Goal: Book appointment/travel/reservation

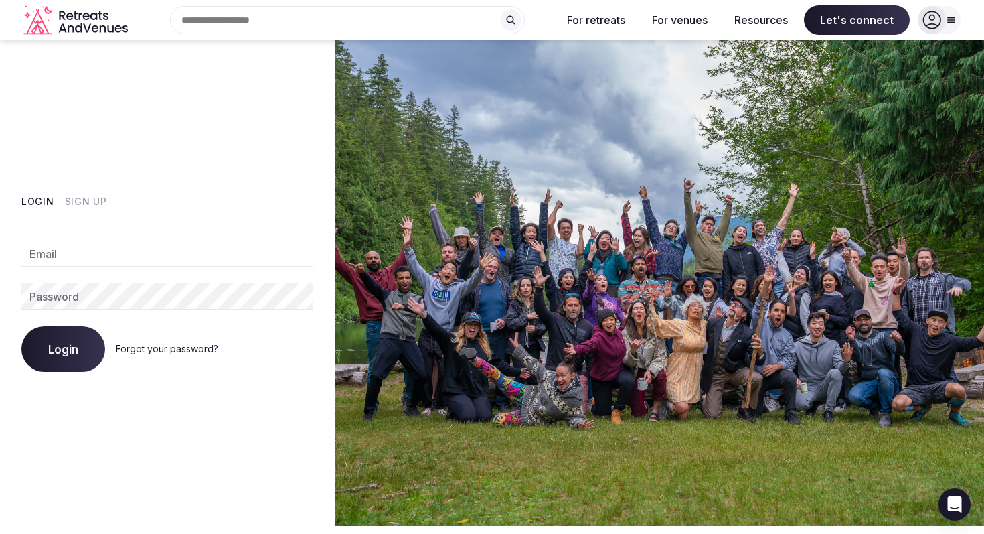
type input "**********"
click at [62, 348] on span "Login" at bounding box center [63, 348] width 30 height 13
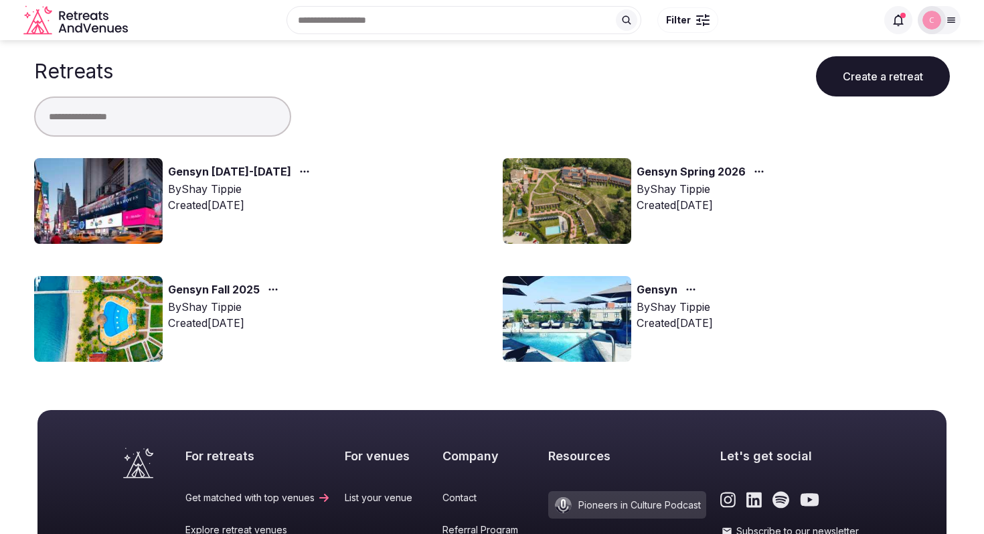
click at [238, 171] on link "Gensyn [DATE]-[DATE]" at bounding box center [229, 171] width 123 height 17
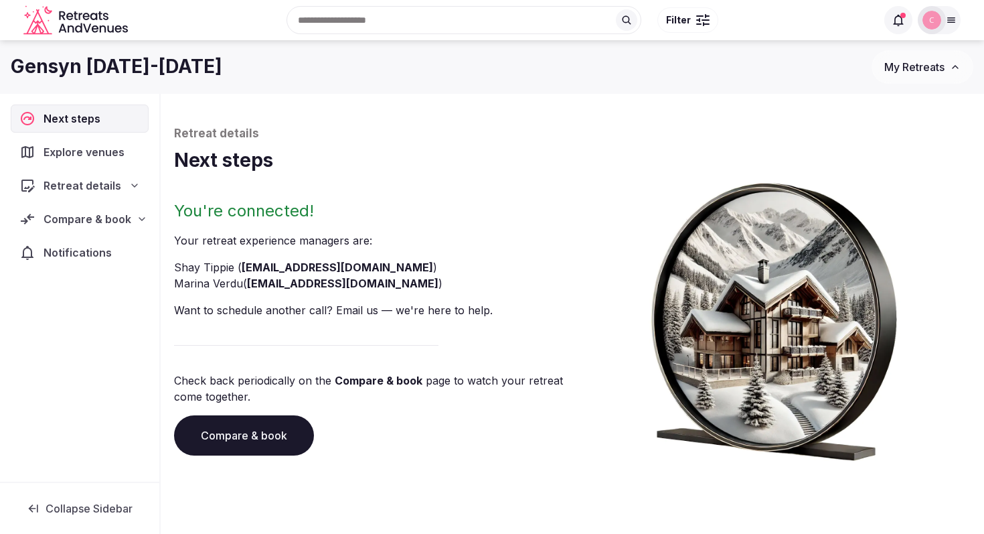
scroll to position [46, 0]
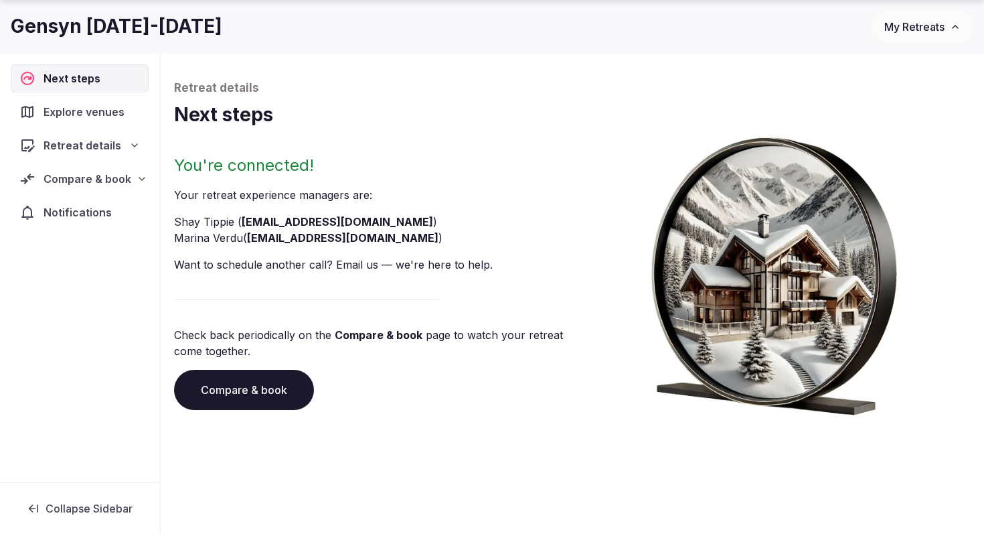
click at [89, 117] on span "Explore venues" at bounding box center [87, 112] width 86 height 16
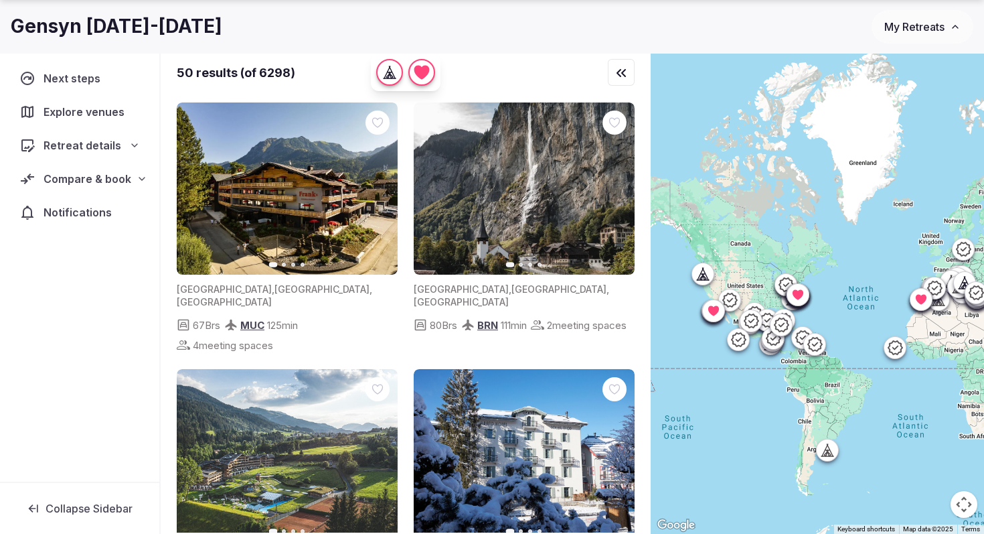
click at [138, 141] on icon at bounding box center [134, 145] width 11 height 11
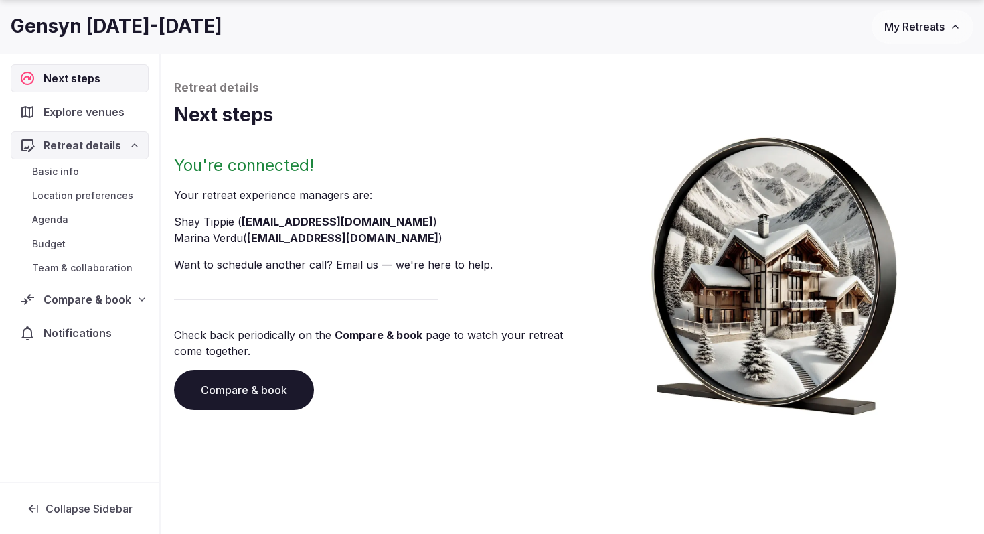
click at [244, 391] on link "Compare & book" at bounding box center [244, 390] width 140 height 40
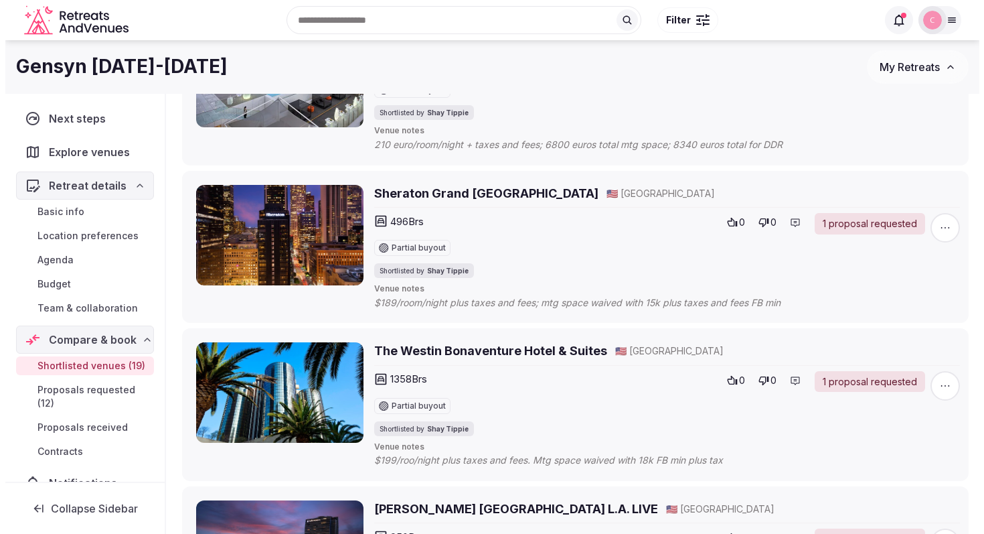
scroll to position [55, 0]
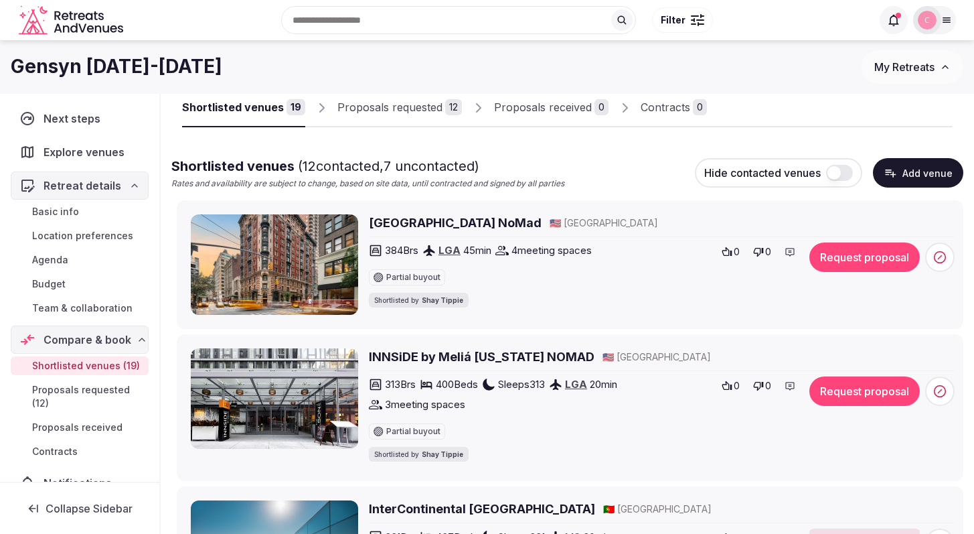
click at [427, 220] on h2 "Hotel Seville NoMad" at bounding box center [455, 222] width 173 height 17
click at [515, 351] on h2 "INNSiDE by Meliá New York NOMAD" at bounding box center [482, 356] width 226 height 17
click at [728, 385] on icon at bounding box center [727, 385] width 10 height 9
click at [860, 393] on button "Request proposal" at bounding box center [864, 390] width 110 height 29
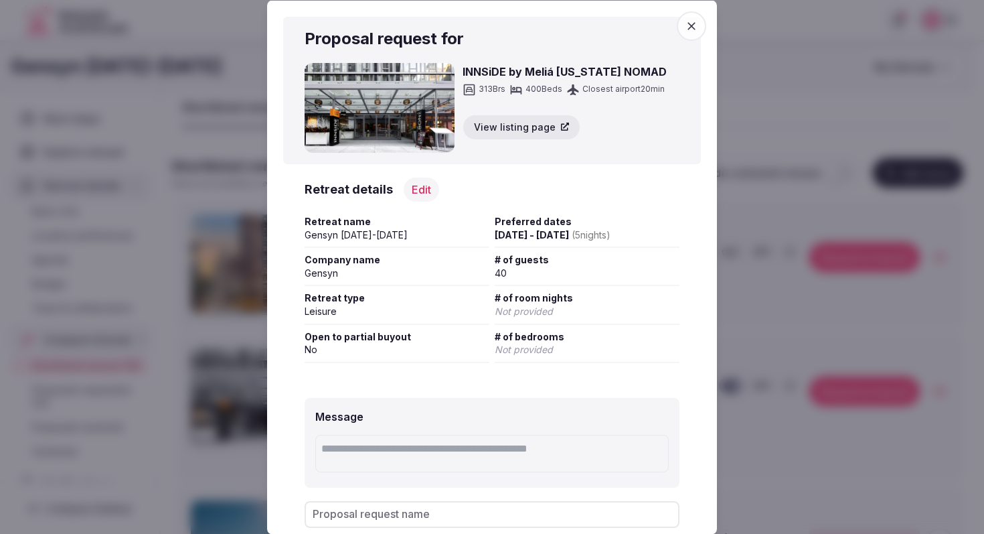
scroll to position [74, 0]
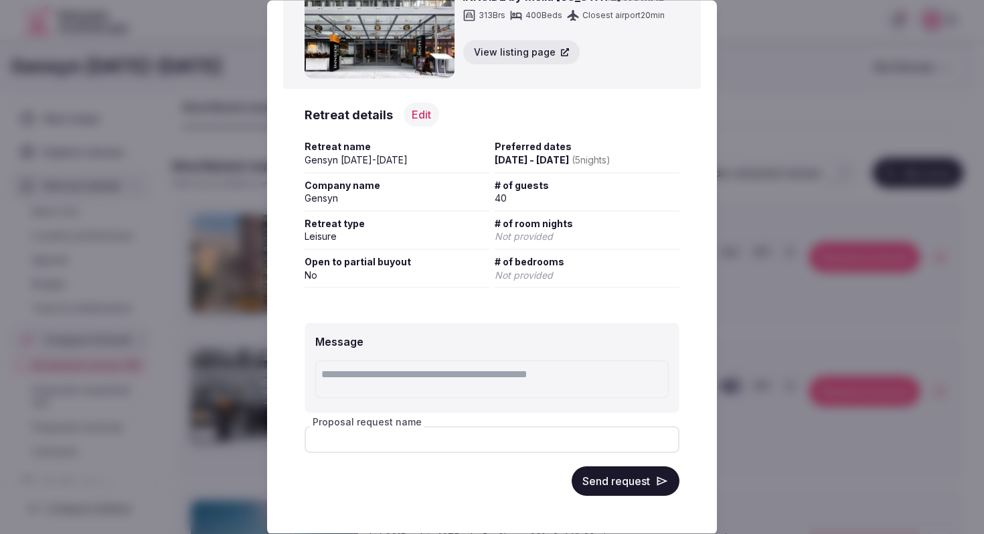
click at [437, 449] on input "Proposal request name" at bounding box center [492, 440] width 375 height 27
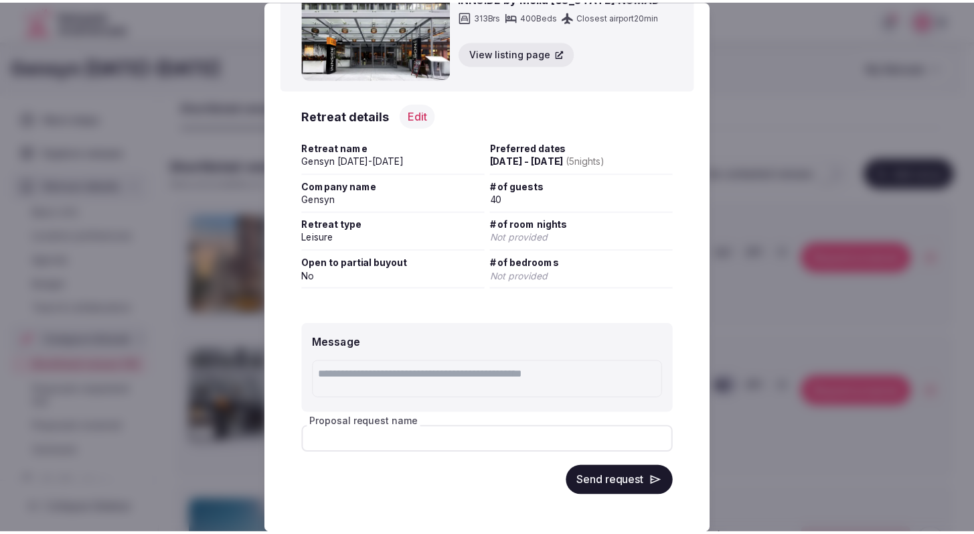
scroll to position [0, 0]
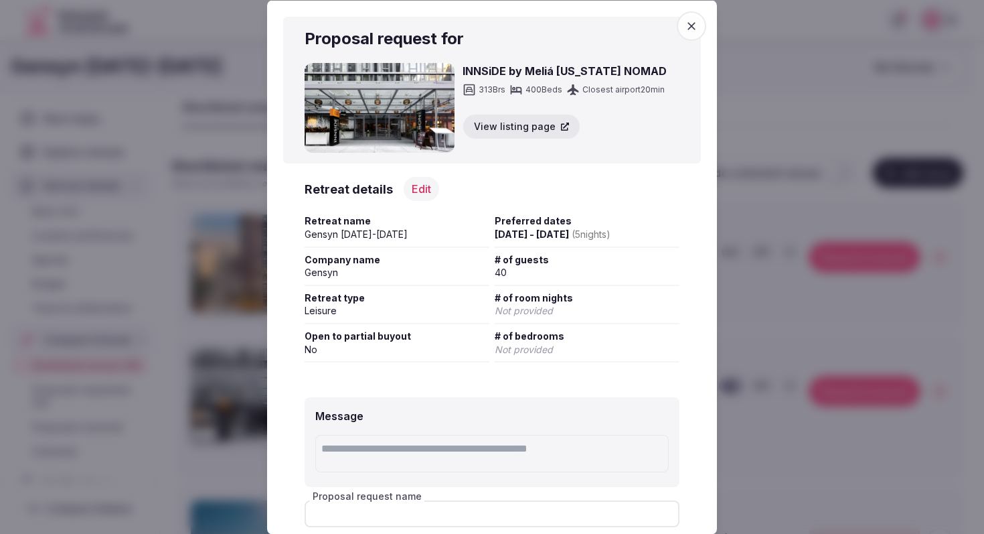
click at [688, 22] on icon "button" at bounding box center [691, 25] width 13 height 13
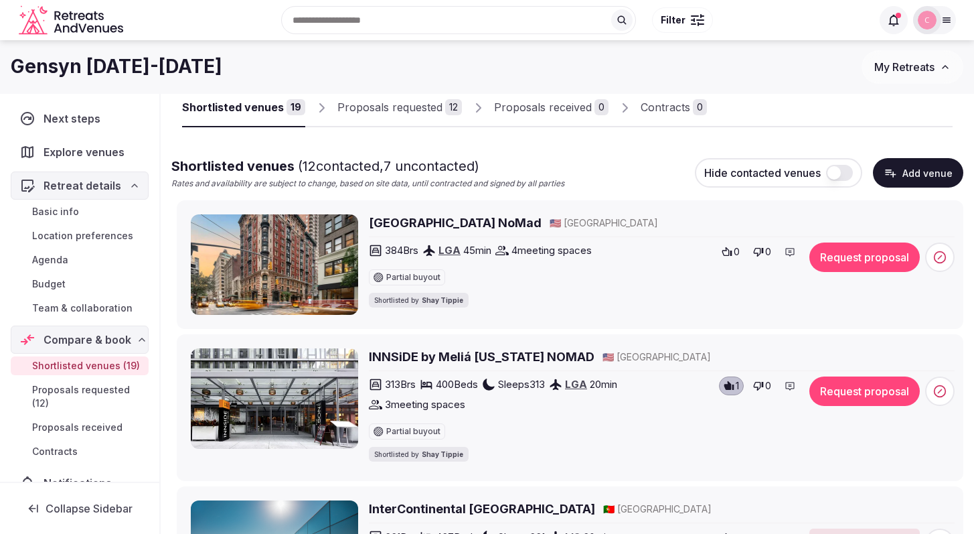
click at [94, 410] on span "Proposals requested (12)" at bounding box center [87, 396] width 111 height 27
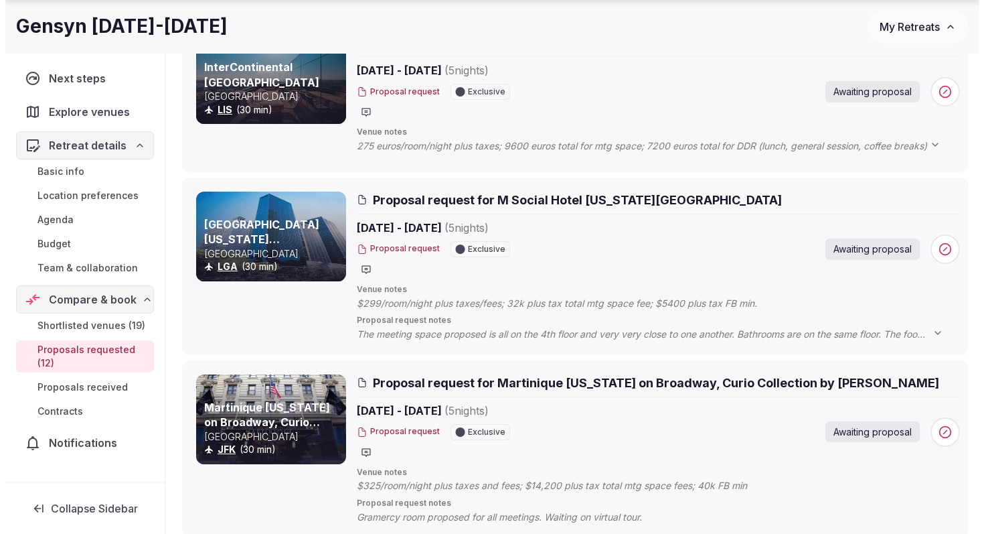
scroll to position [546, 0]
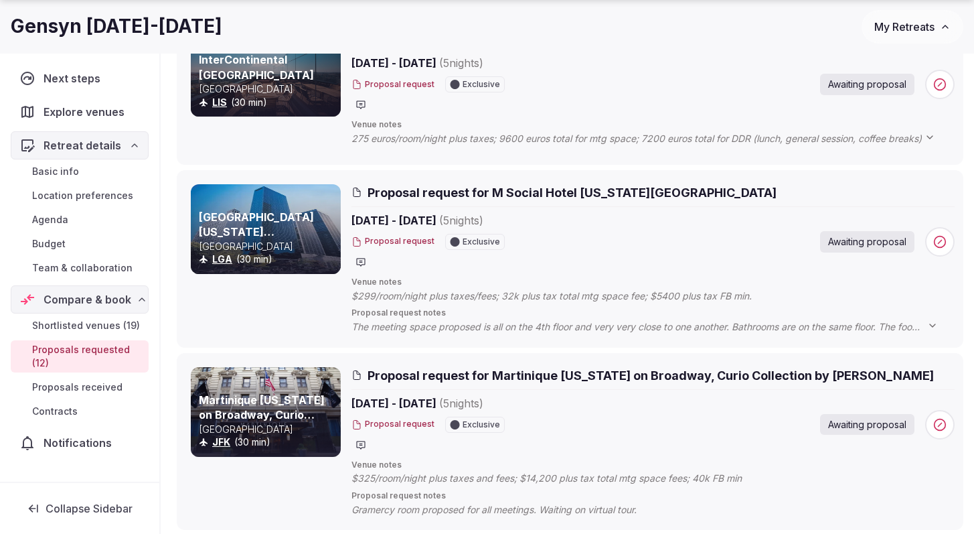
click at [485, 193] on span "Proposal request for M Social Hotel [US_STATE][GEOGRAPHIC_DATA]" at bounding box center [572, 192] width 409 height 17
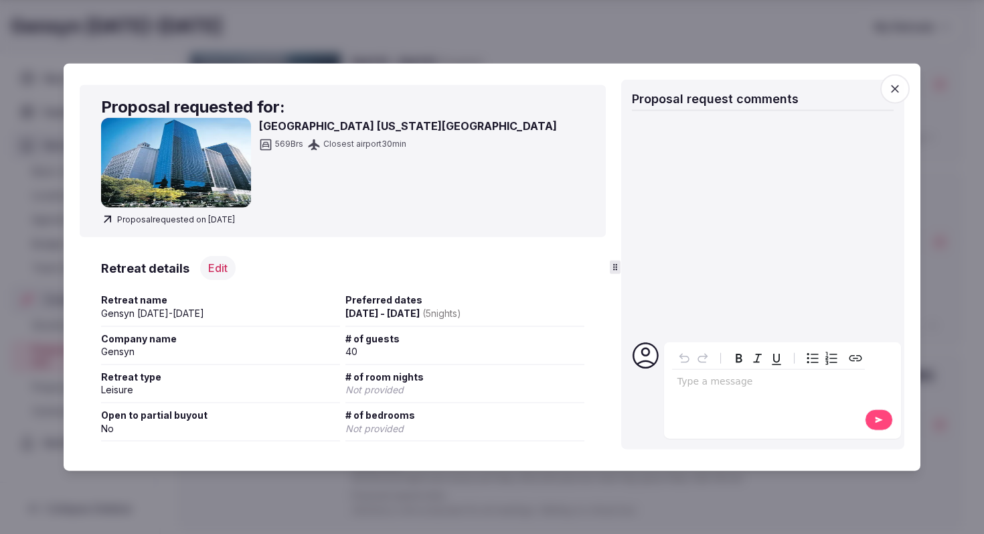
click at [203, 181] on img at bounding box center [176, 163] width 150 height 90
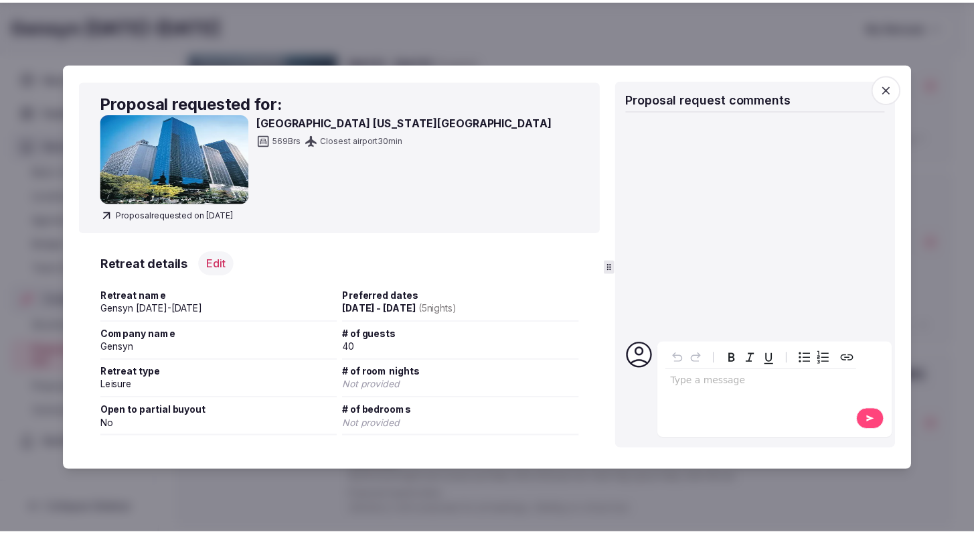
scroll to position [5, 0]
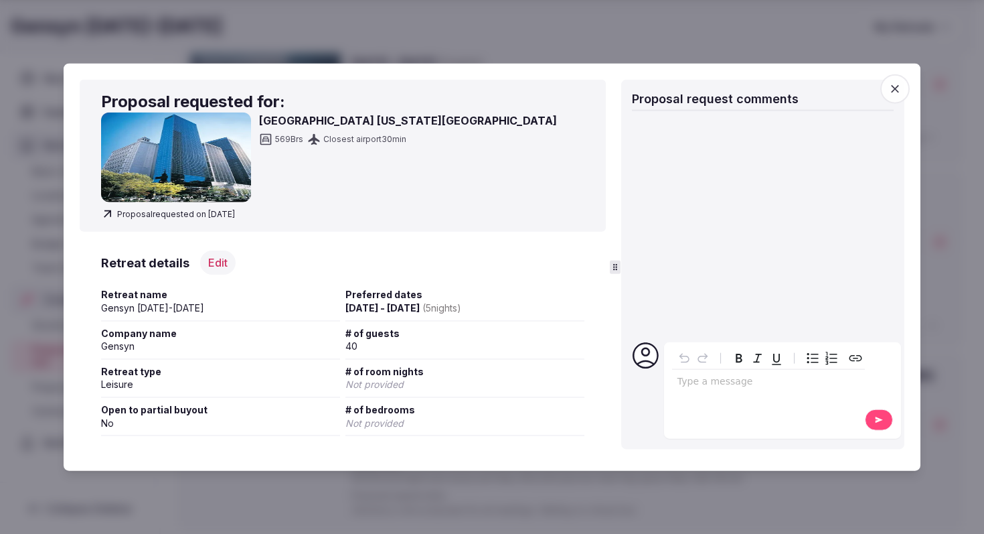
click at [108, 214] on icon at bounding box center [107, 214] width 13 height 13
click at [901, 84] on icon "button" at bounding box center [895, 88] width 13 height 13
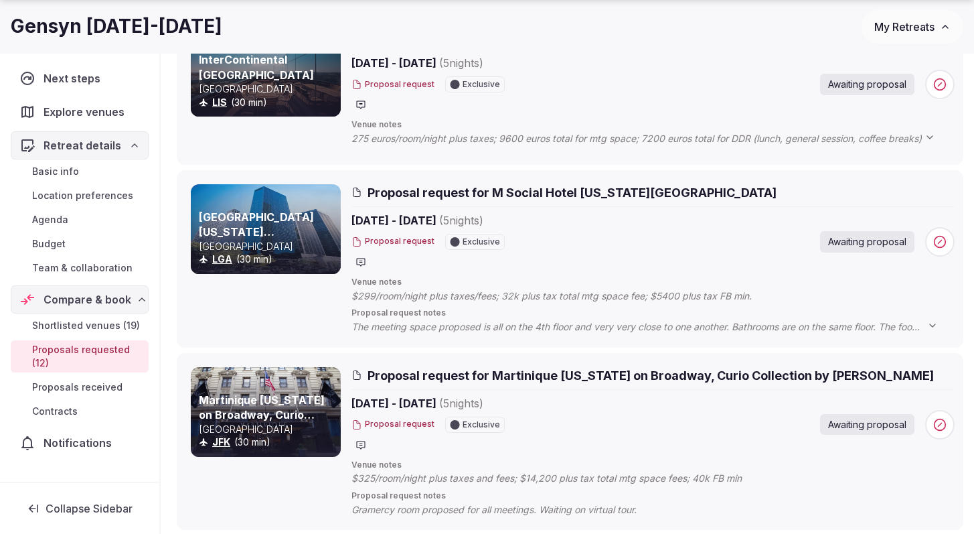
click at [310, 222] on link "[GEOGRAPHIC_DATA] [US_STATE][GEOGRAPHIC_DATA]" at bounding box center [256, 232] width 115 height 44
click at [105, 388] on span "Proposals received" at bounding box center [77, 386] width 90 height 13
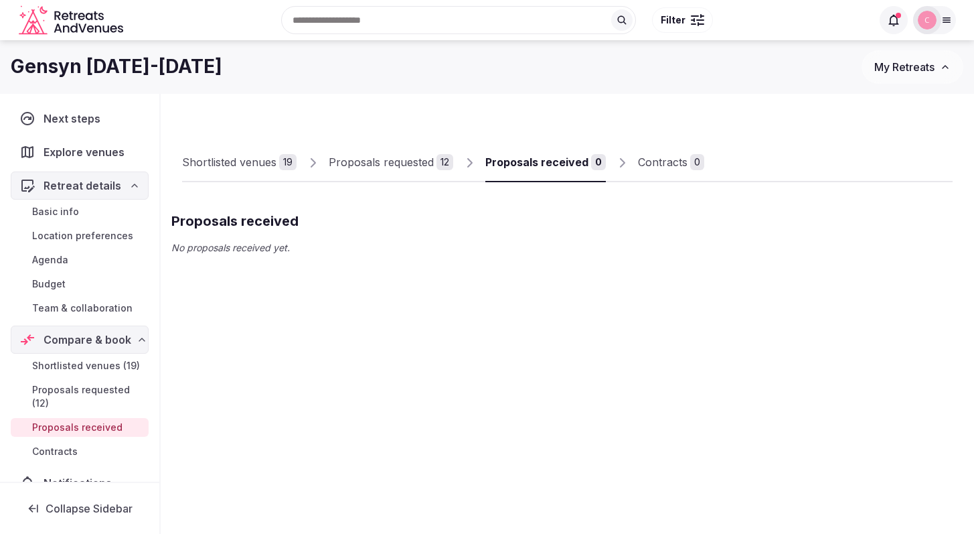
click at [98, 399] on span "Proposals requested (12)" at bounding box center [87, 396] width 111 height 27
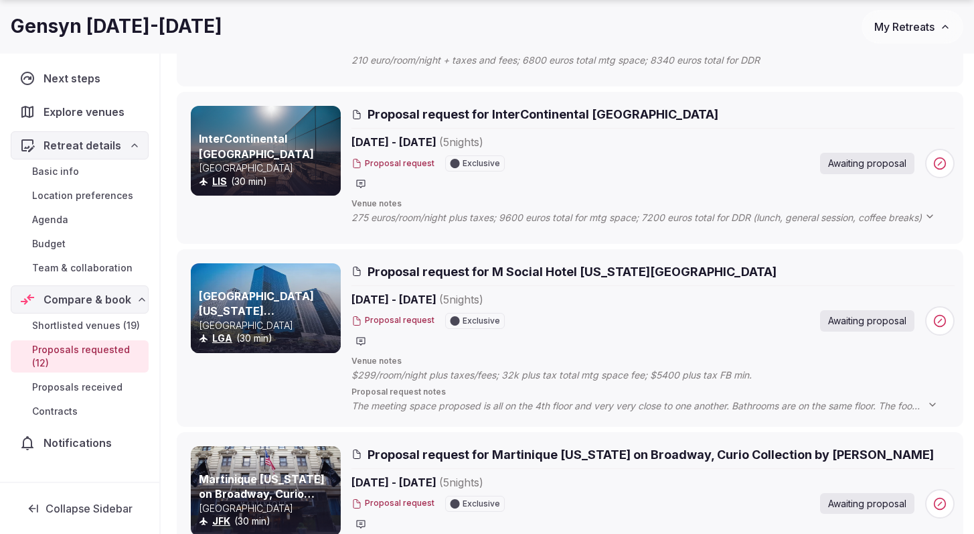
scroll to position [467, 0]
click at [935, 402] on icon at bounding box center [932, 403] width 5 height 3
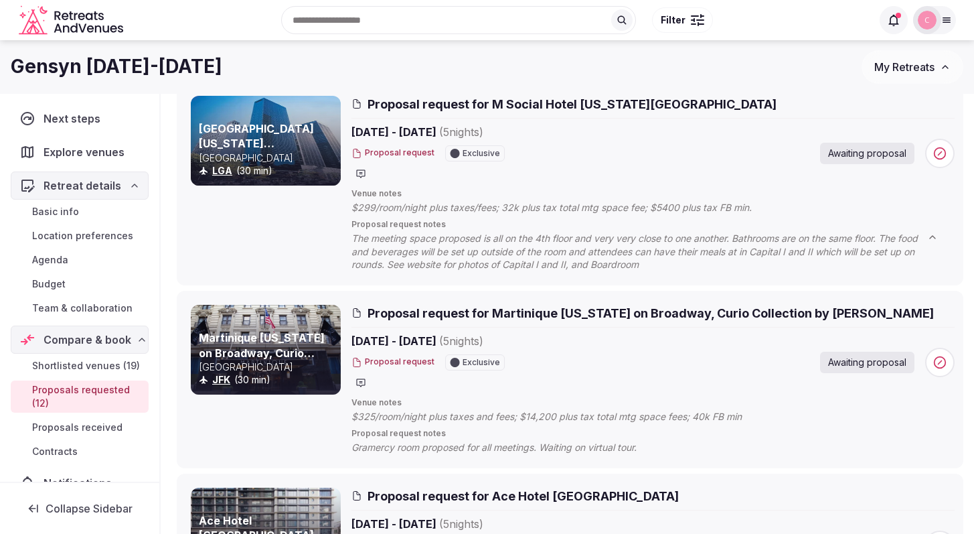
scroll to position [623, 0]
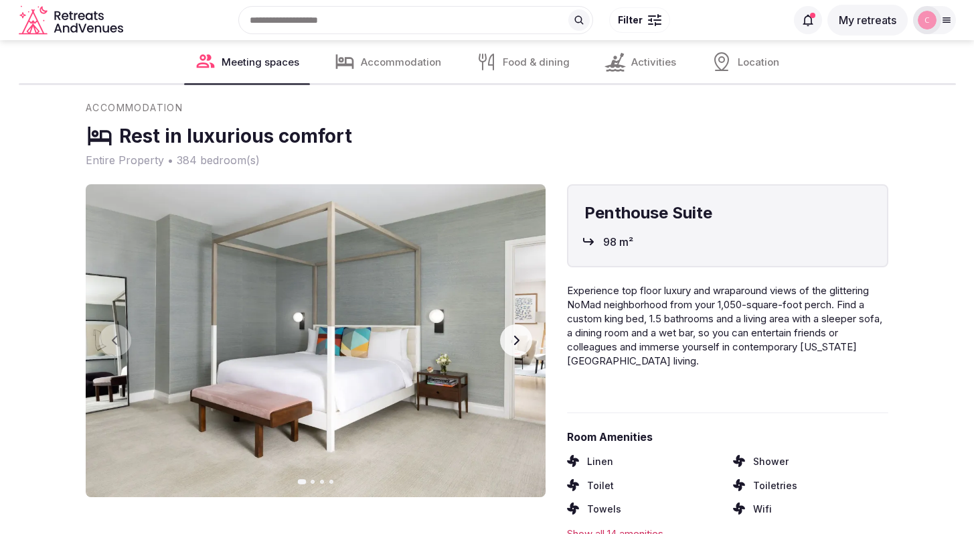
scroll to position [111, 0]
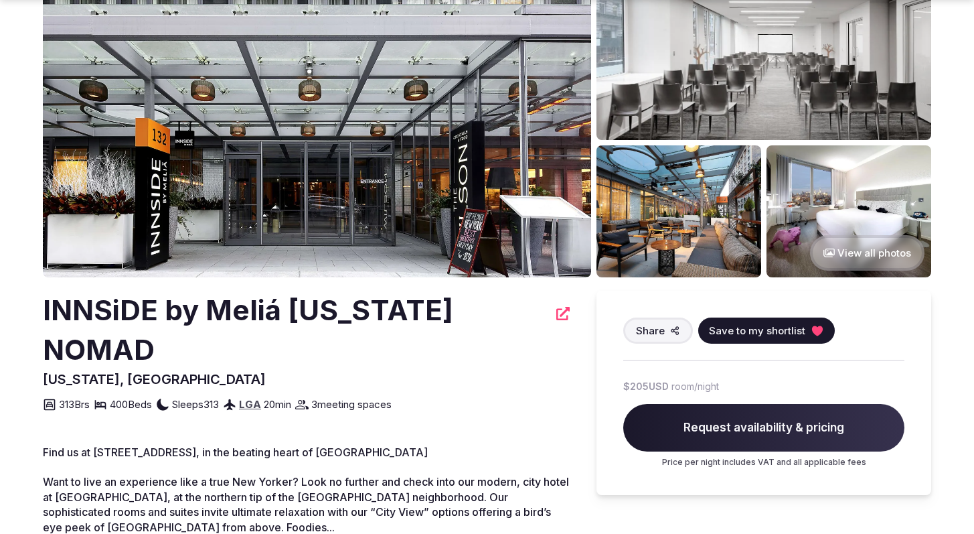
scroll to position [323, 0]
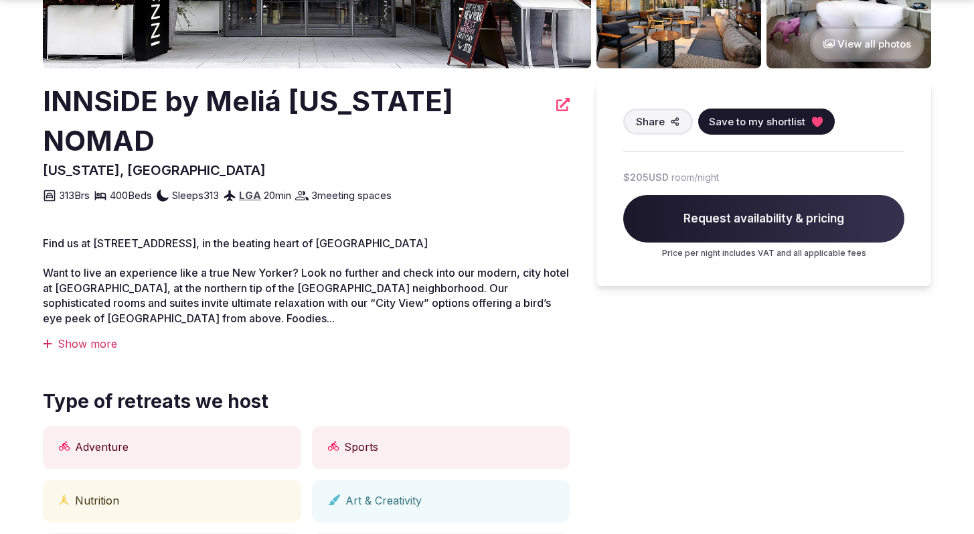
click at [749, 117] on span "Save to my shortlist" at bounding box center [757, 121] width 96 height 14
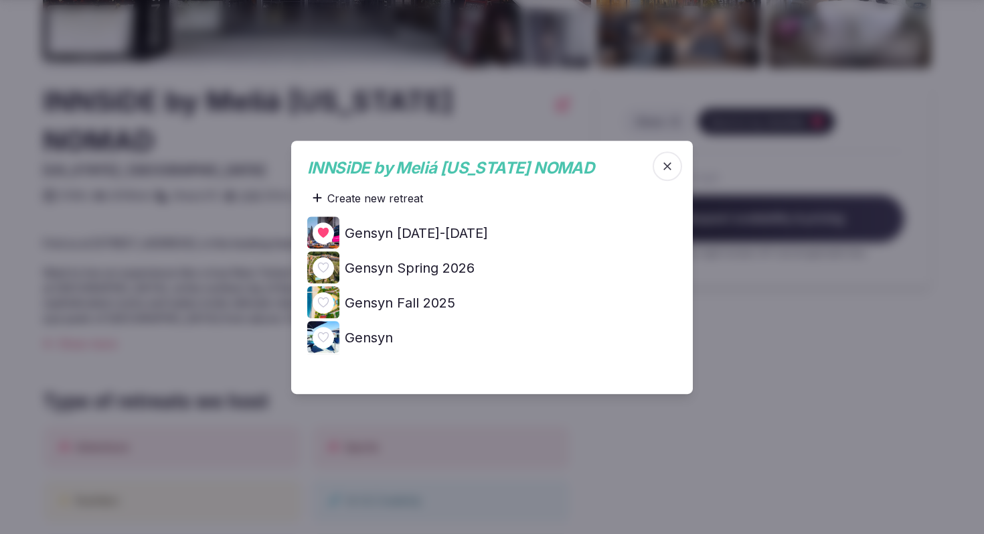
click at [675, 167] on span "button" at bounding box center [667, 165] width 29 height 29
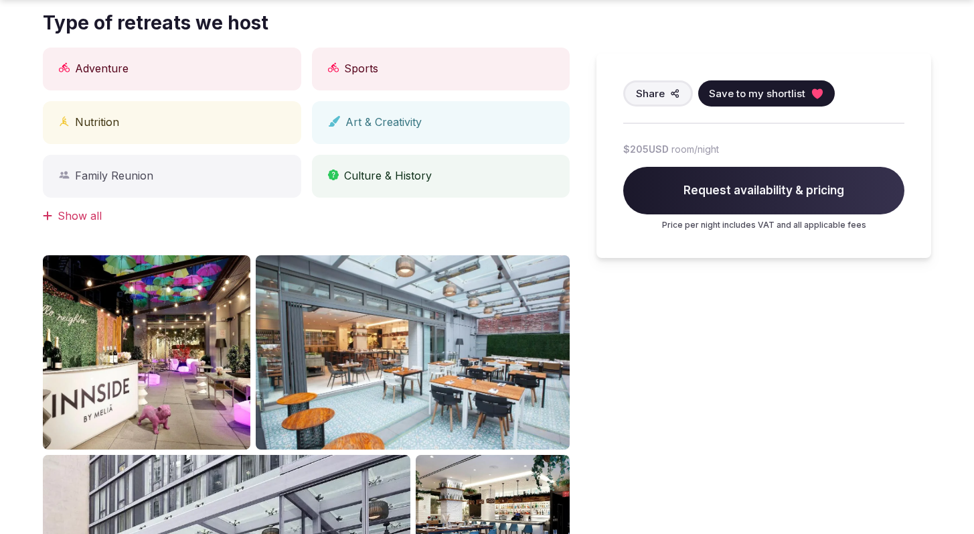
scroll to position [767, 0]
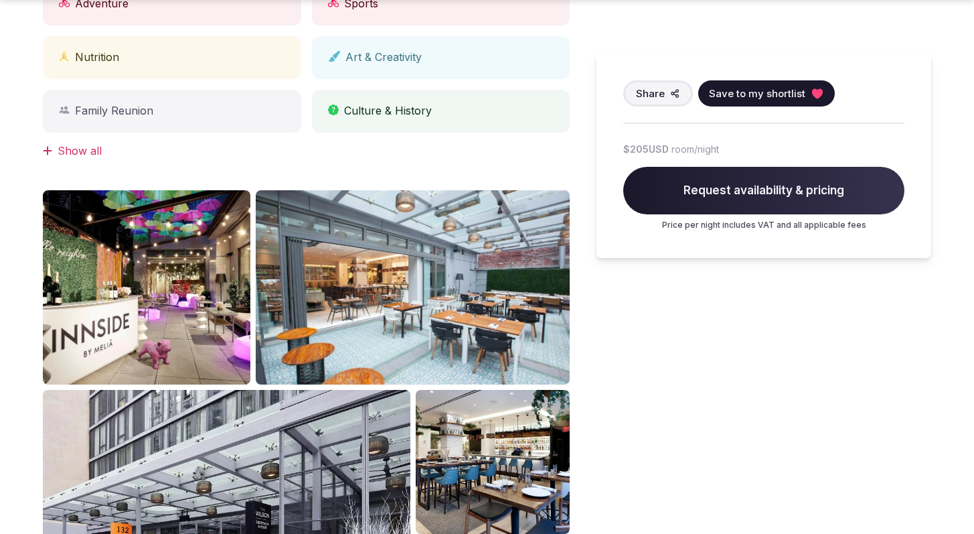
click at [203, 240] on img at bounding box center [147, 287] width 208 height 194
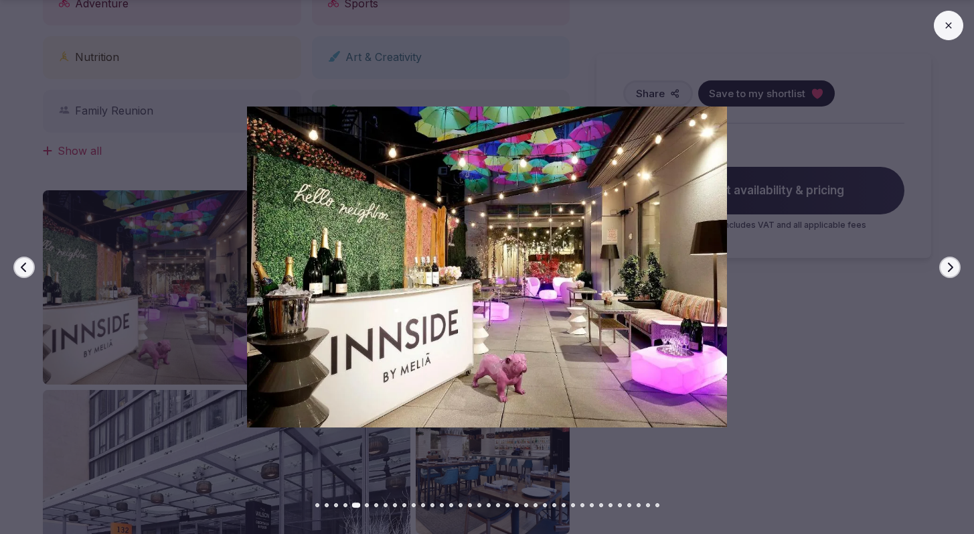
click at [957, 267] on button "Next slide" at bounding box center [949, 266] width 21 height 21
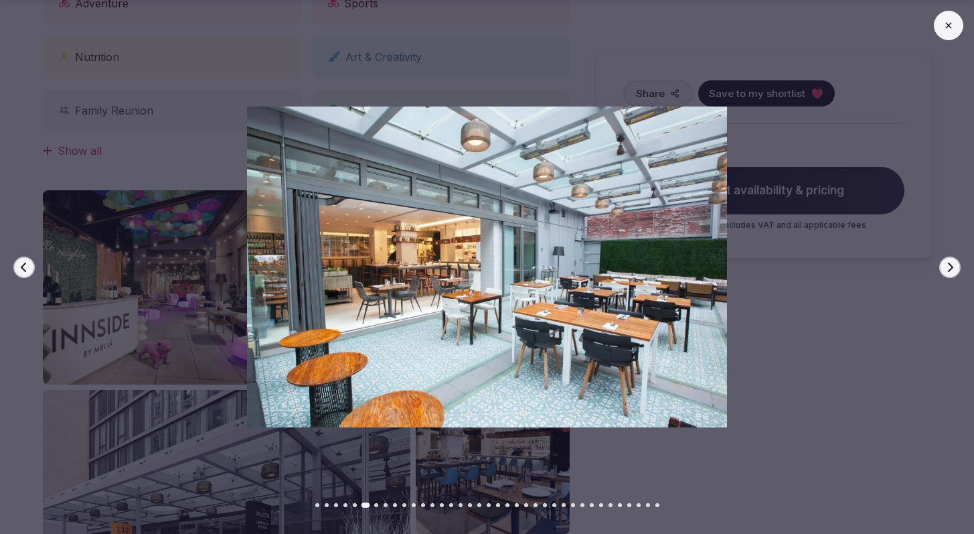
click at [957, 267] on button "Next slide" at bounding box center [949, 266] width 21 height 21
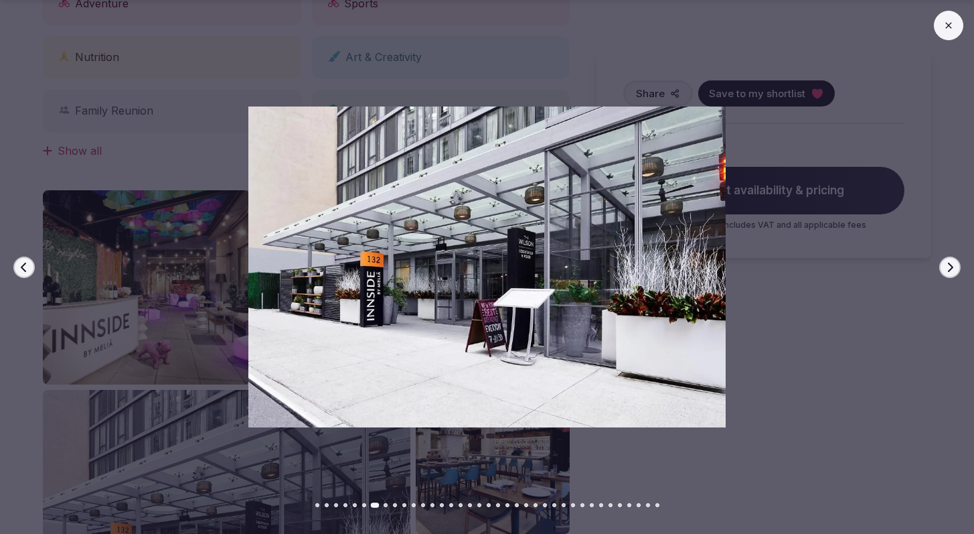
click at [957, 267] on button "Next slide" at bounding box center [949, 266] width 21 height 21
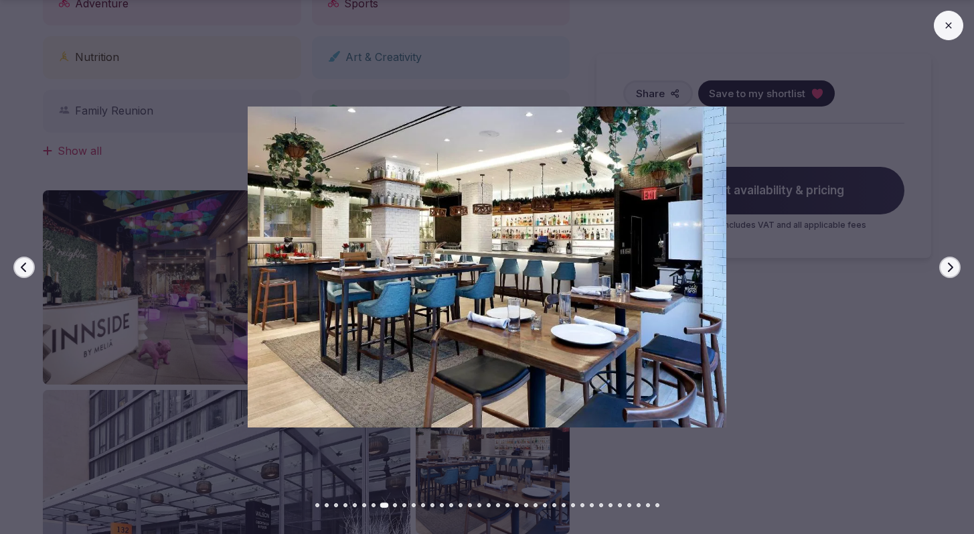
click at [957, 267] on button "Next slide" at bounding box center [949, 266] width 21 height 21
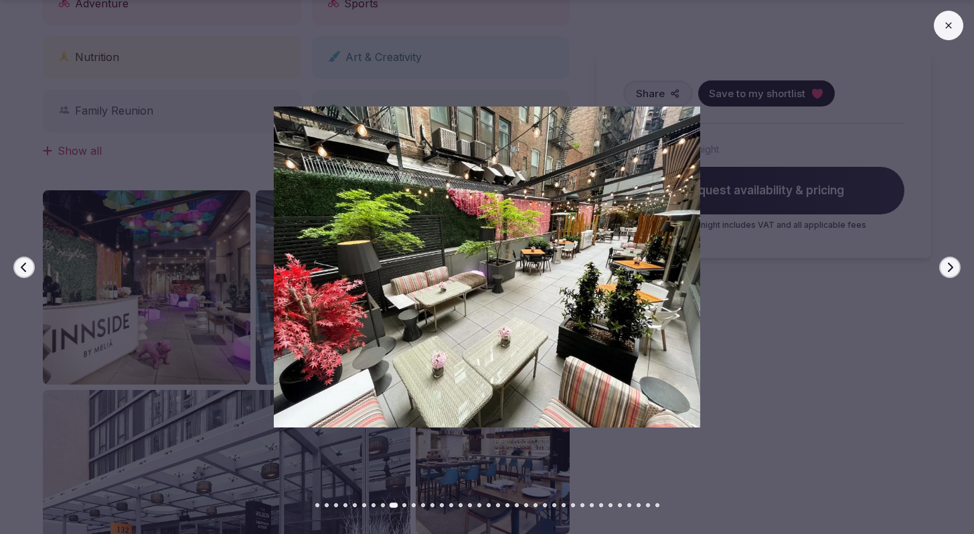
click at [957, 267] on button "Next slide" at bounding box center [949, 266] width 21 height 21
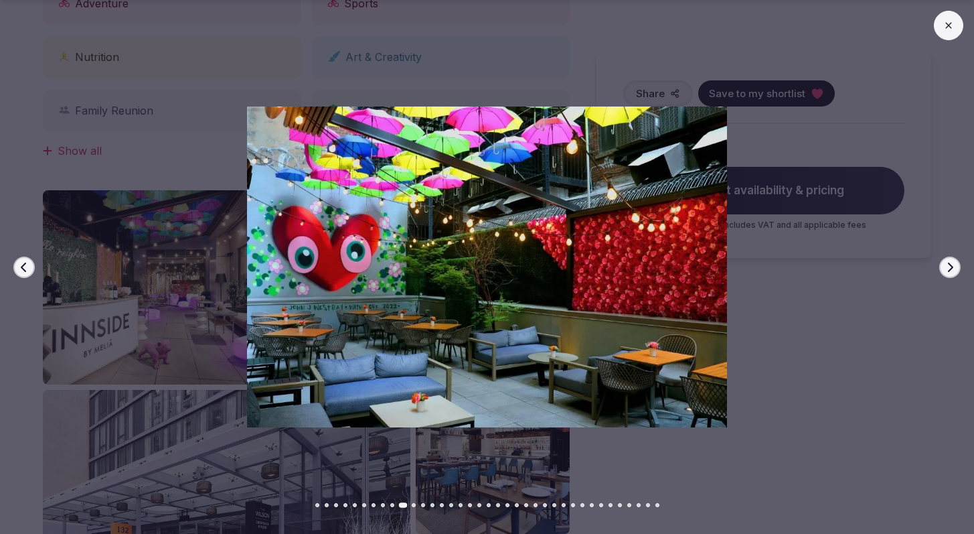
click at [957, 267] on button "Next slide" at bounding box center [949, 266] width 21 height 21
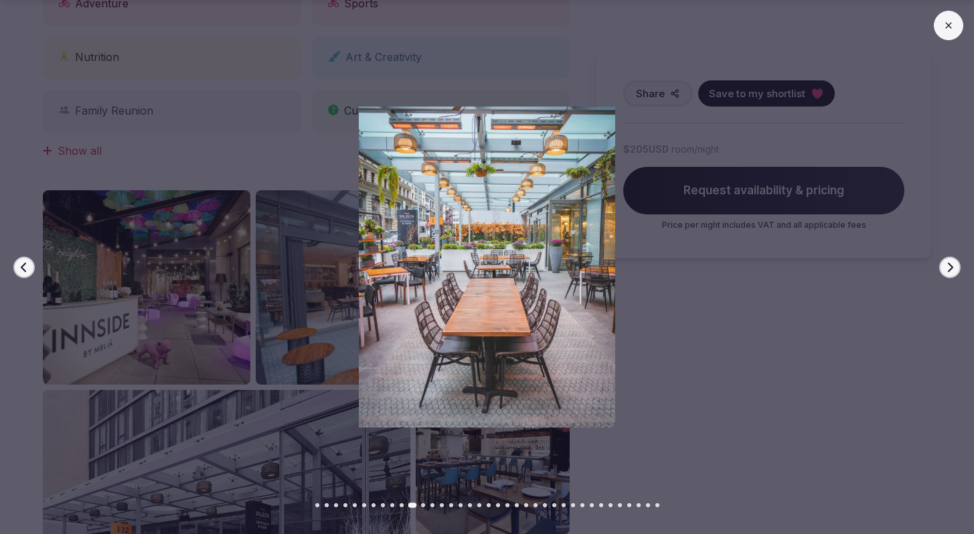
click at [957, 267] on button "Next slide" at bounding box center [949, 266] width 21 height 21
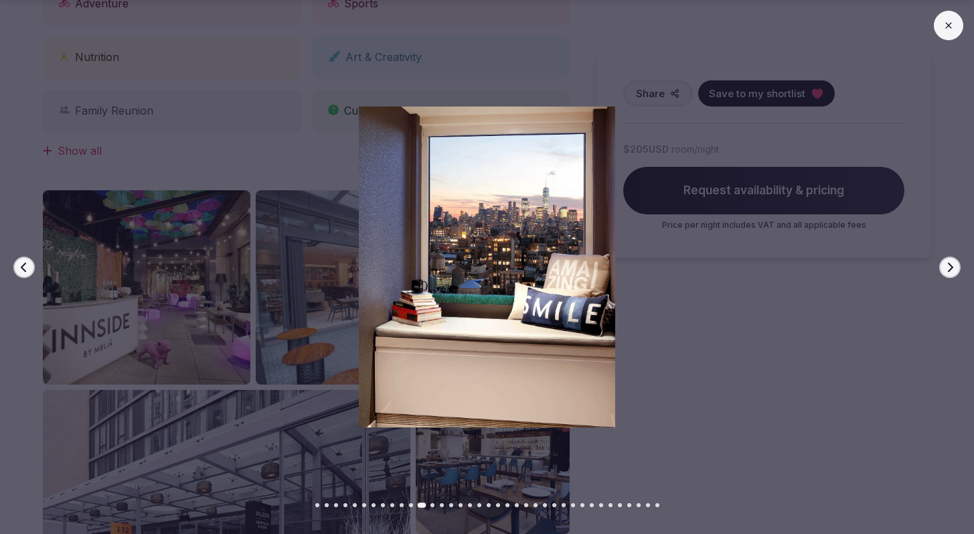
click at [957, 267] on button "Next slide" at bounding box center [949, 266] width 21 height 21
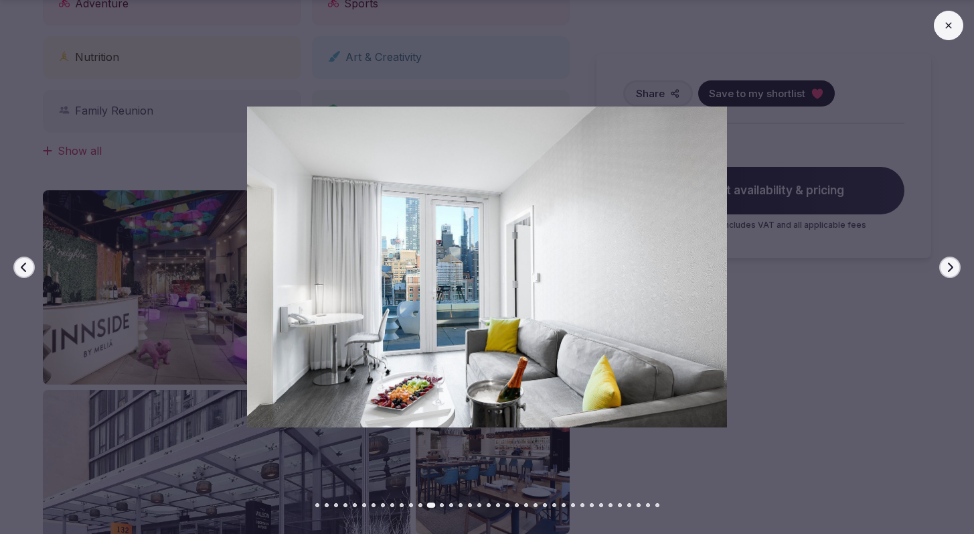
click at [957, 267] on button "Next slide" at bounding box center [949, 266] width 21 height 21
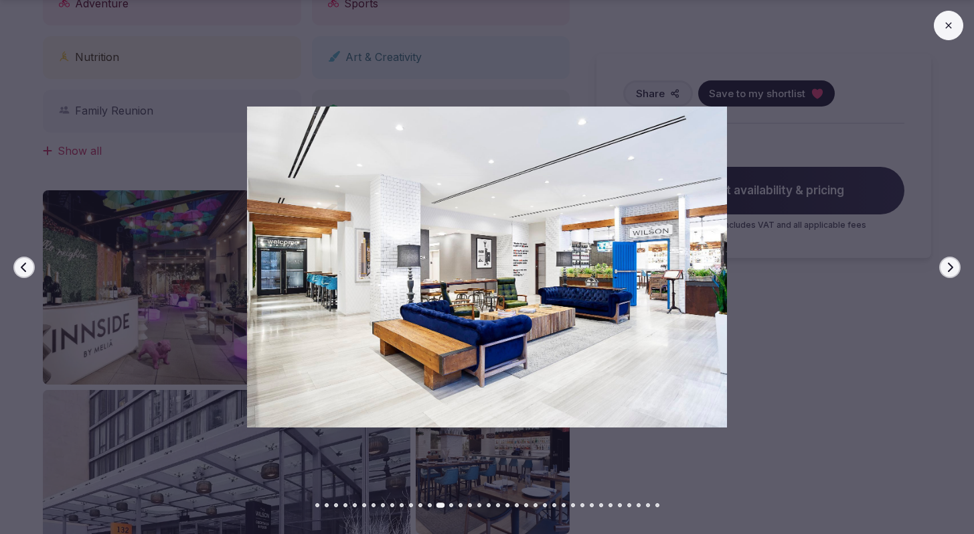
click at [957, 267] on button "Next slide" at bounding box center [949, 266] width 21 height 21
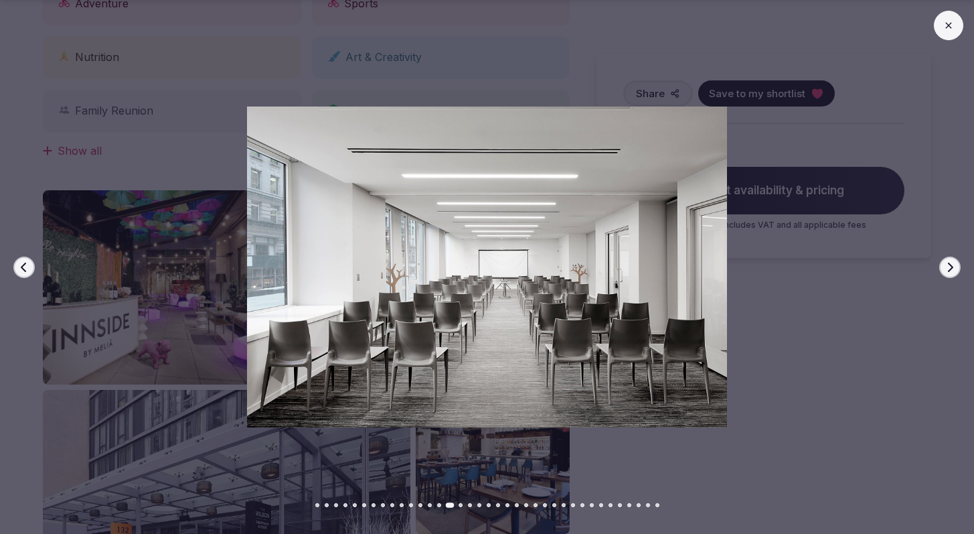
click at [957, 267] on button "Next slide" at bounding box center [949, 266] width 21 height 21
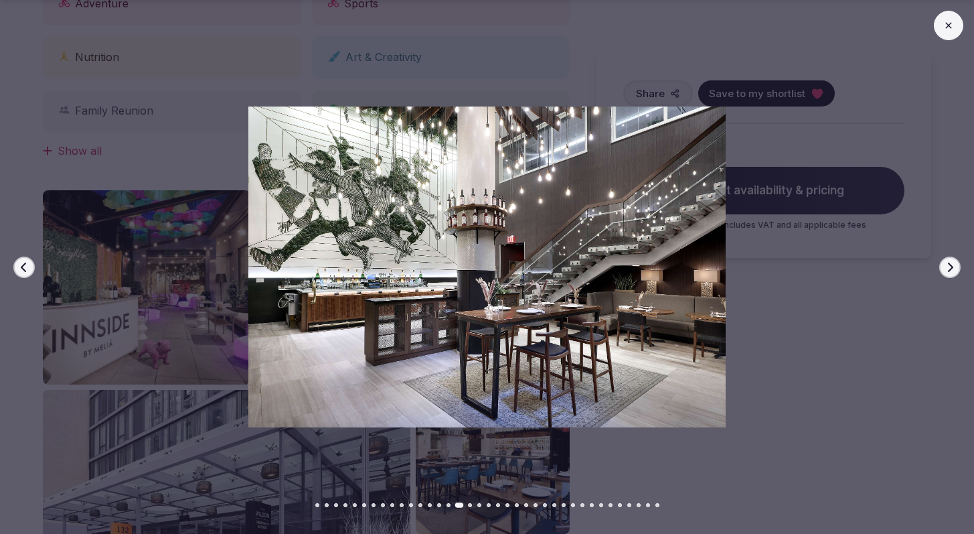
click at [957, 267] on button "Next slide" at bounding box center [949, 266] width 21 height 21
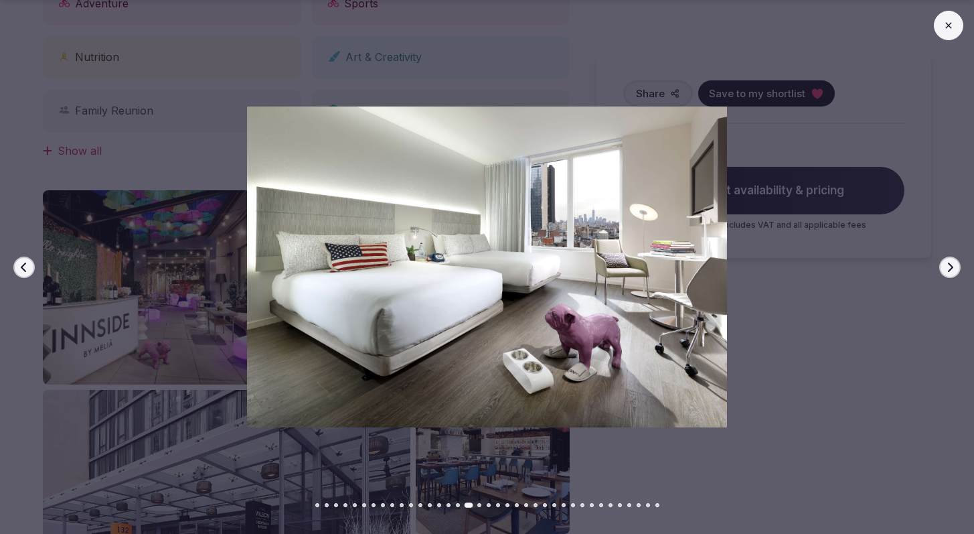
click at [957, 267] on button "Next slide" at bounding box center [949, 266] width 21 height 21
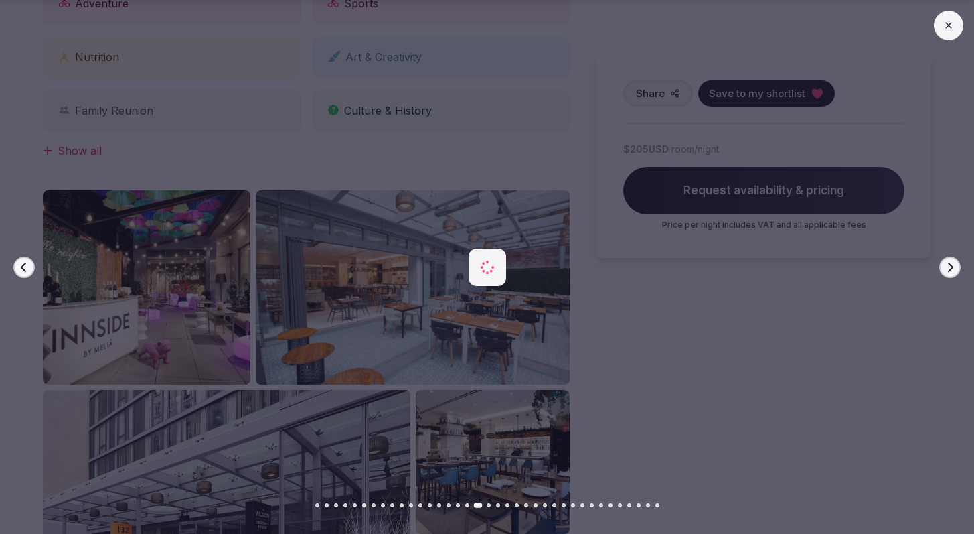
click at [957, 267] on button "Next slide" at bounding box center [949, 266] width 21 height 21
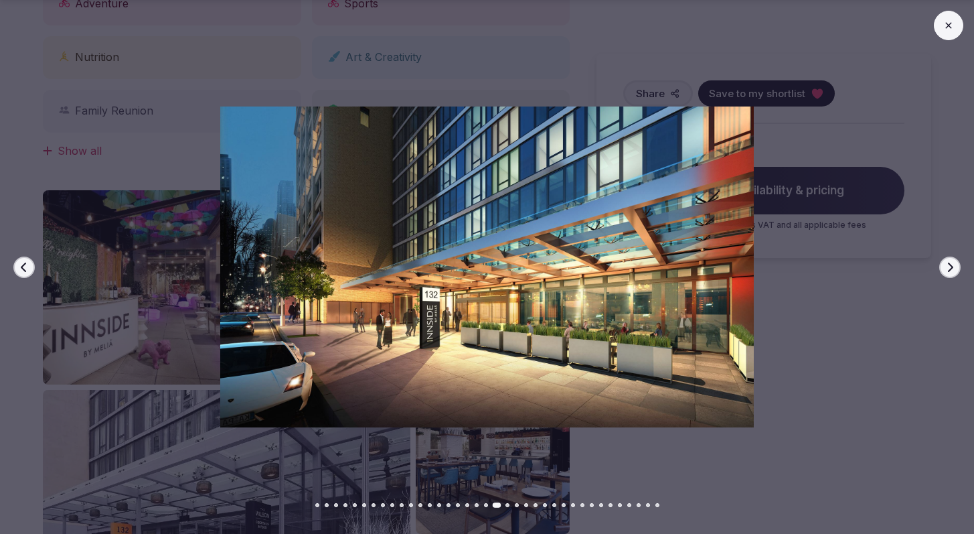
click at [957, 267] on button "Next slide" at bounding box center [949, 266] width 21 height 21
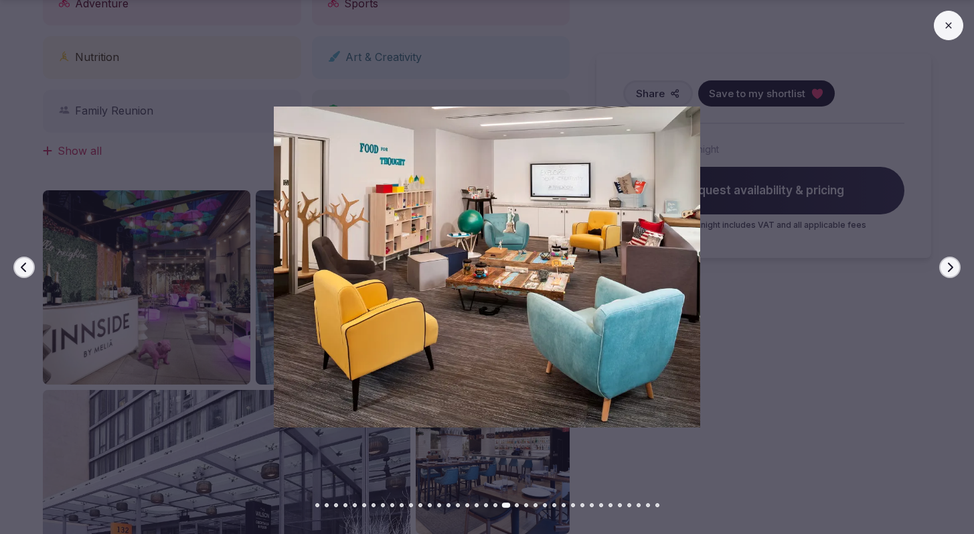
click at [957, 267] on button "Next slide" at bounding box center [949, 266] width 21 height 21
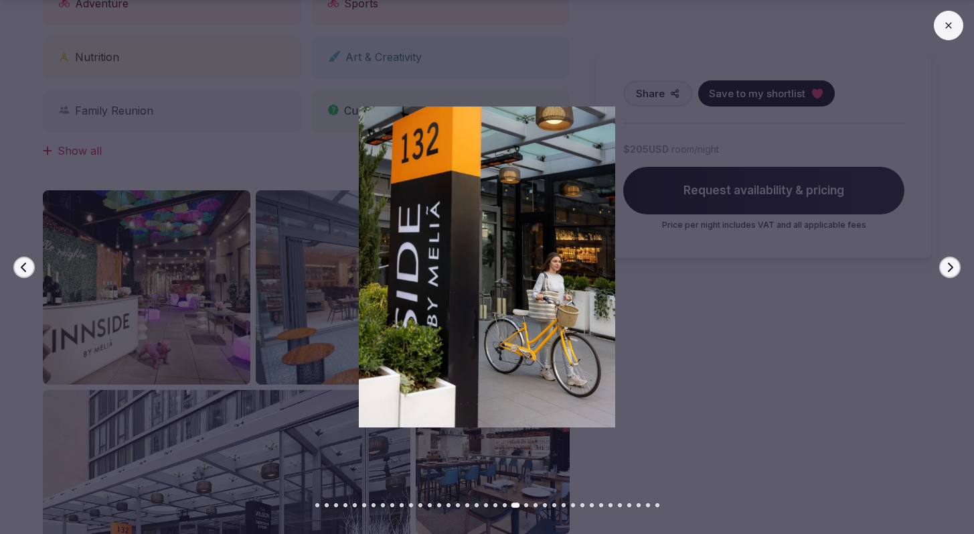
click at [957, 267] on button "Next slide" at bounding box center [949, 266] width 21 height 21
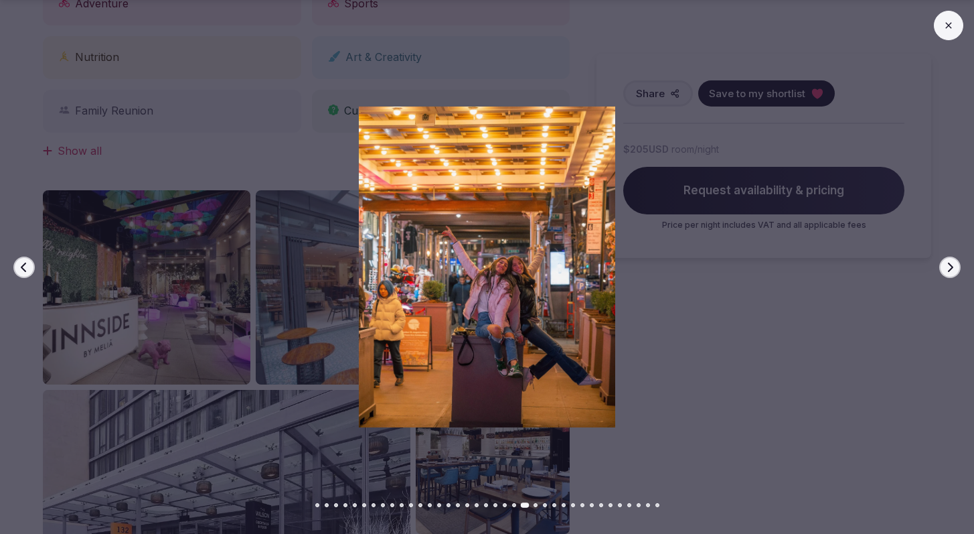
click at [957, 267] on button "Next slide" at bounding box center [949, 266] width 21 height 21
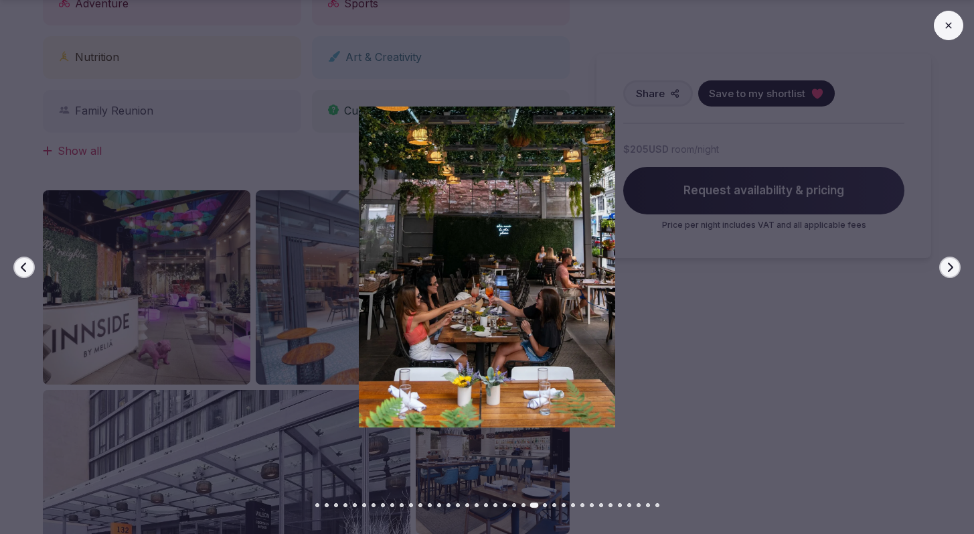
click at [957, 267] on button "Next slide" at bounding box center [949, 266] width 21 height 21
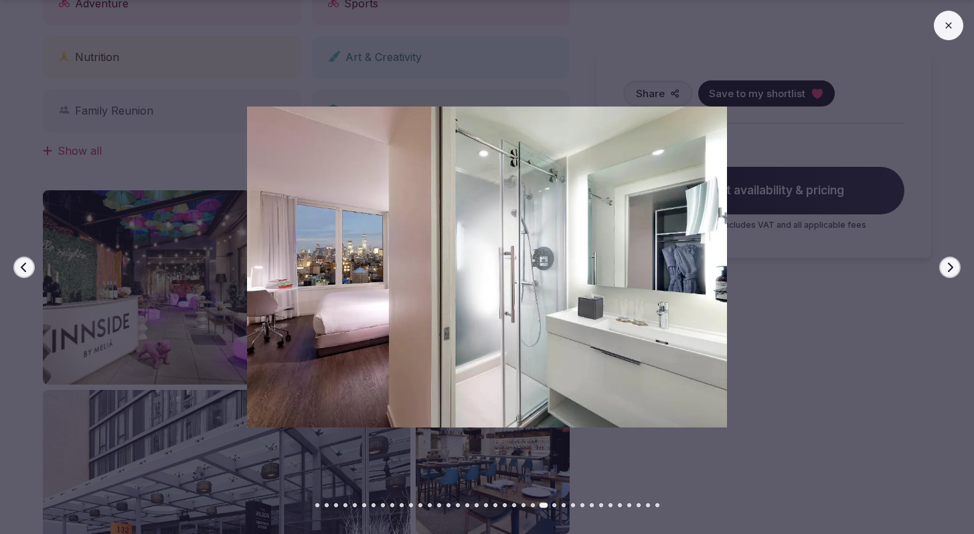
click at [950, 24] on icon at bounding box center [948, 25] width 6 height 6
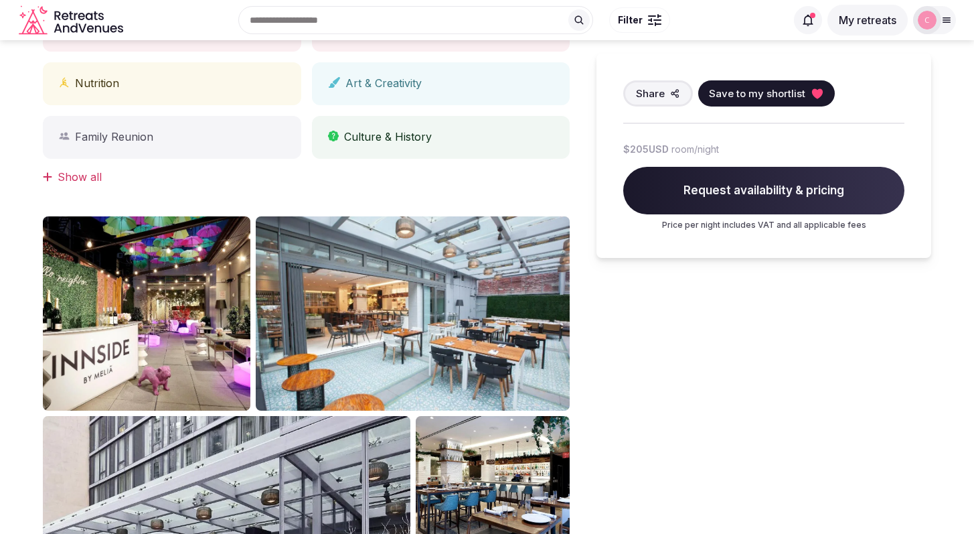
scroll to position [0, 0]
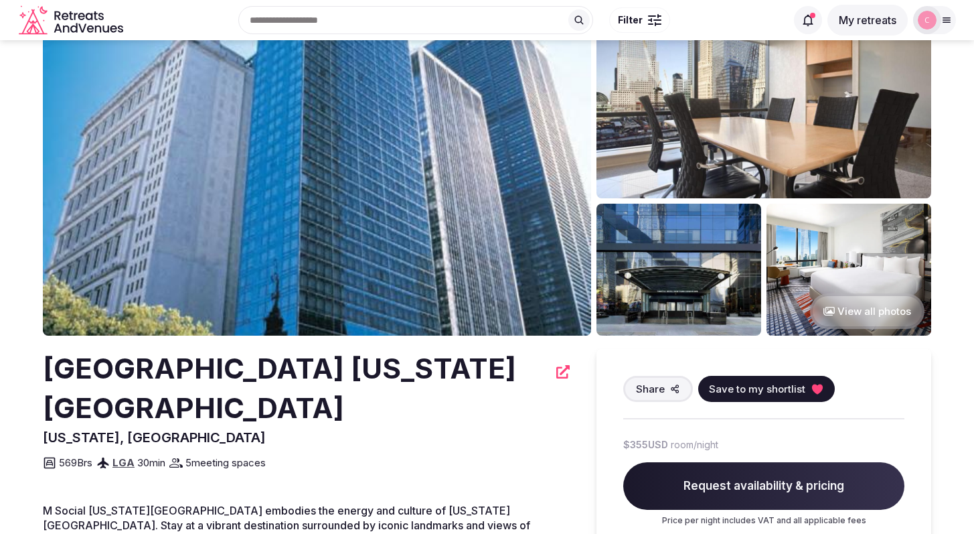
scroll to position [114, 0]
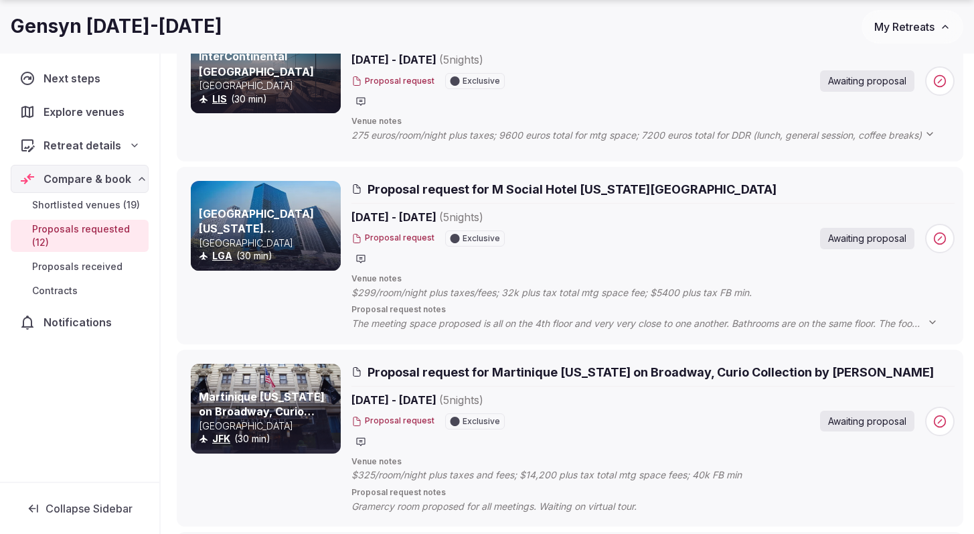
scroll to position [607, 0]
